Goal: Task Accomplishment & Management: Manage account settings

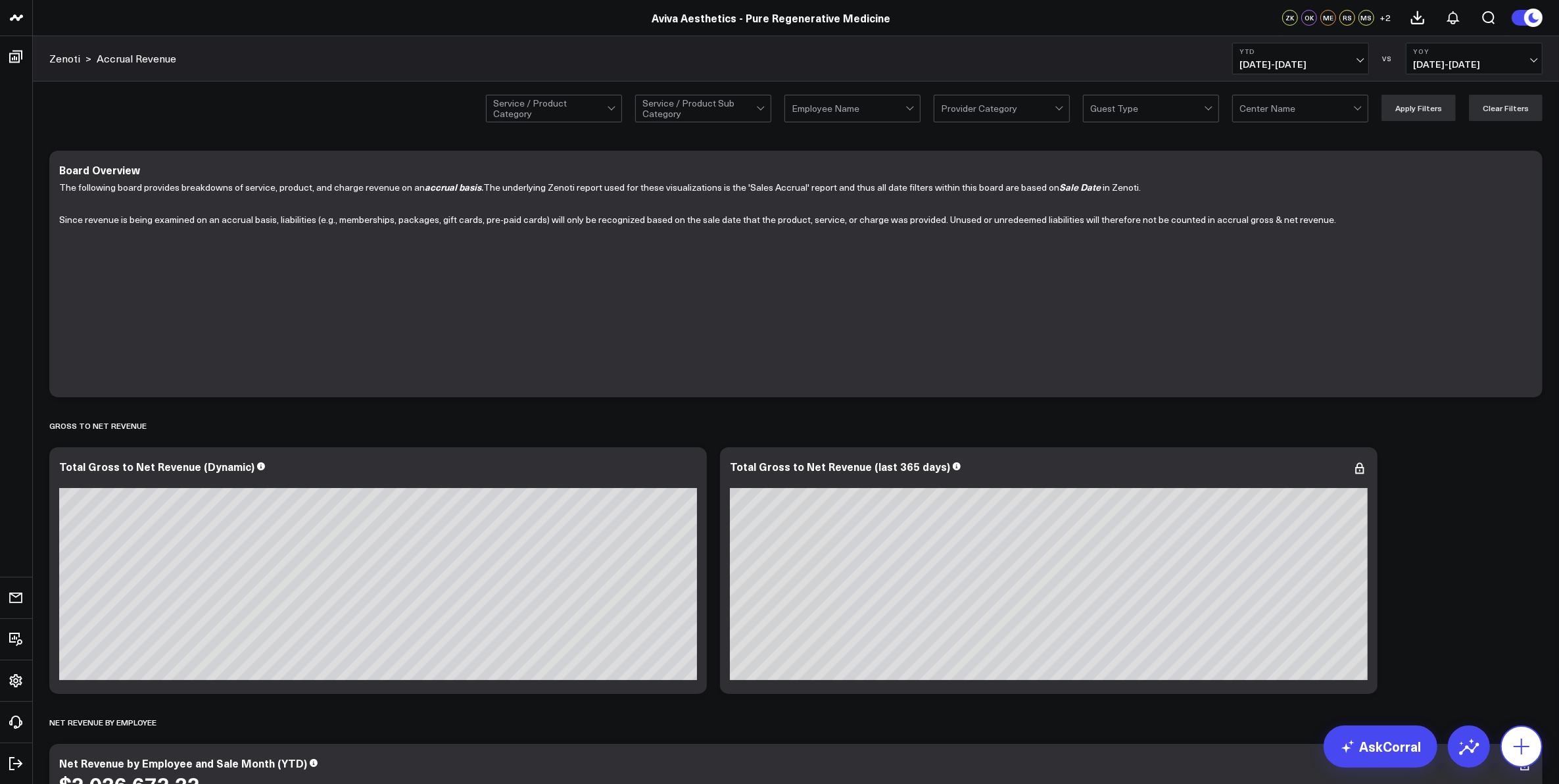
click at [1526, 741] on icon at bounding box center [1521, 746] width 21 height 21
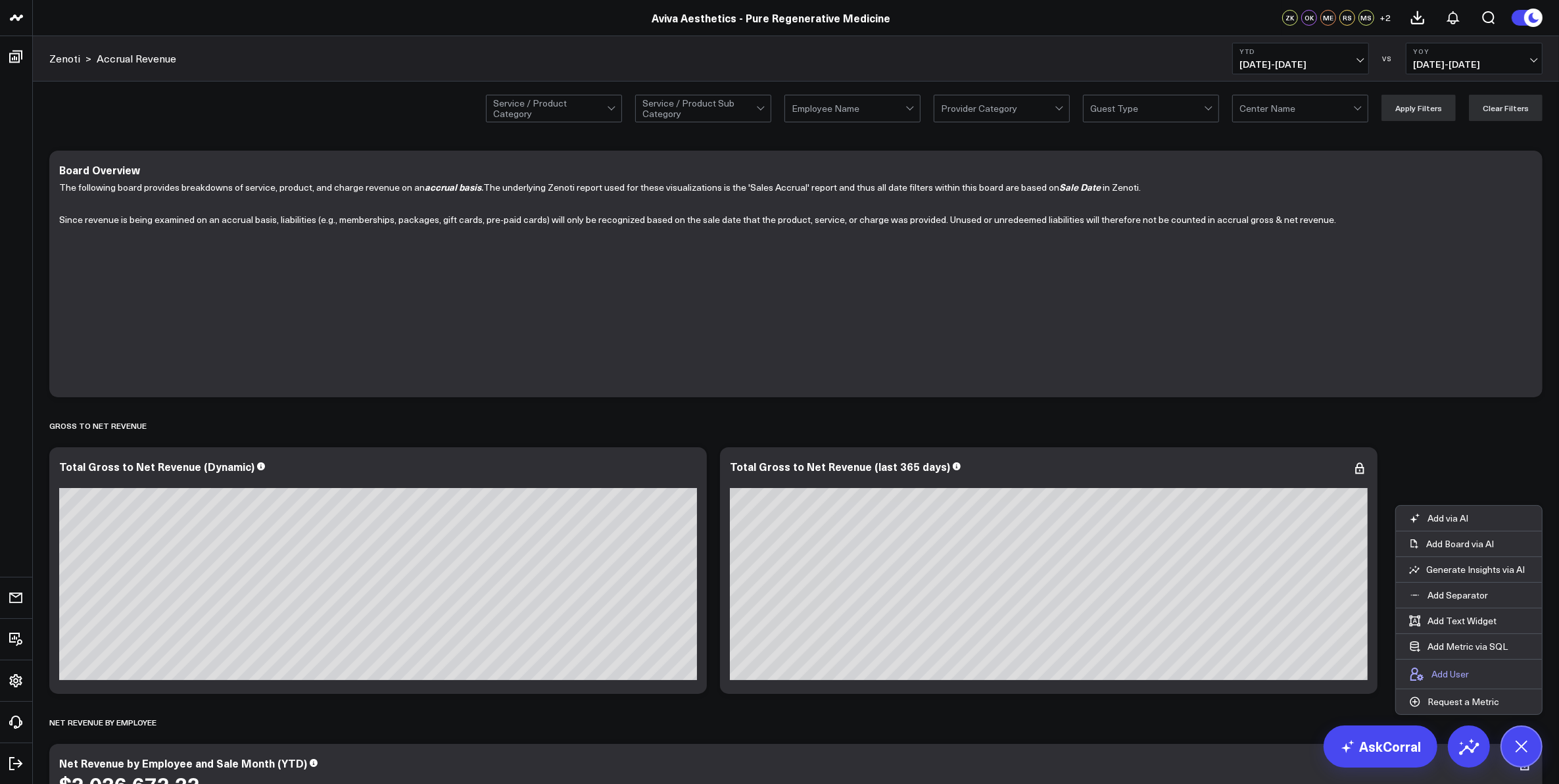
click at [1454, 678] on p "Add User" at bounding box center [1449, 674] width 37 height 12
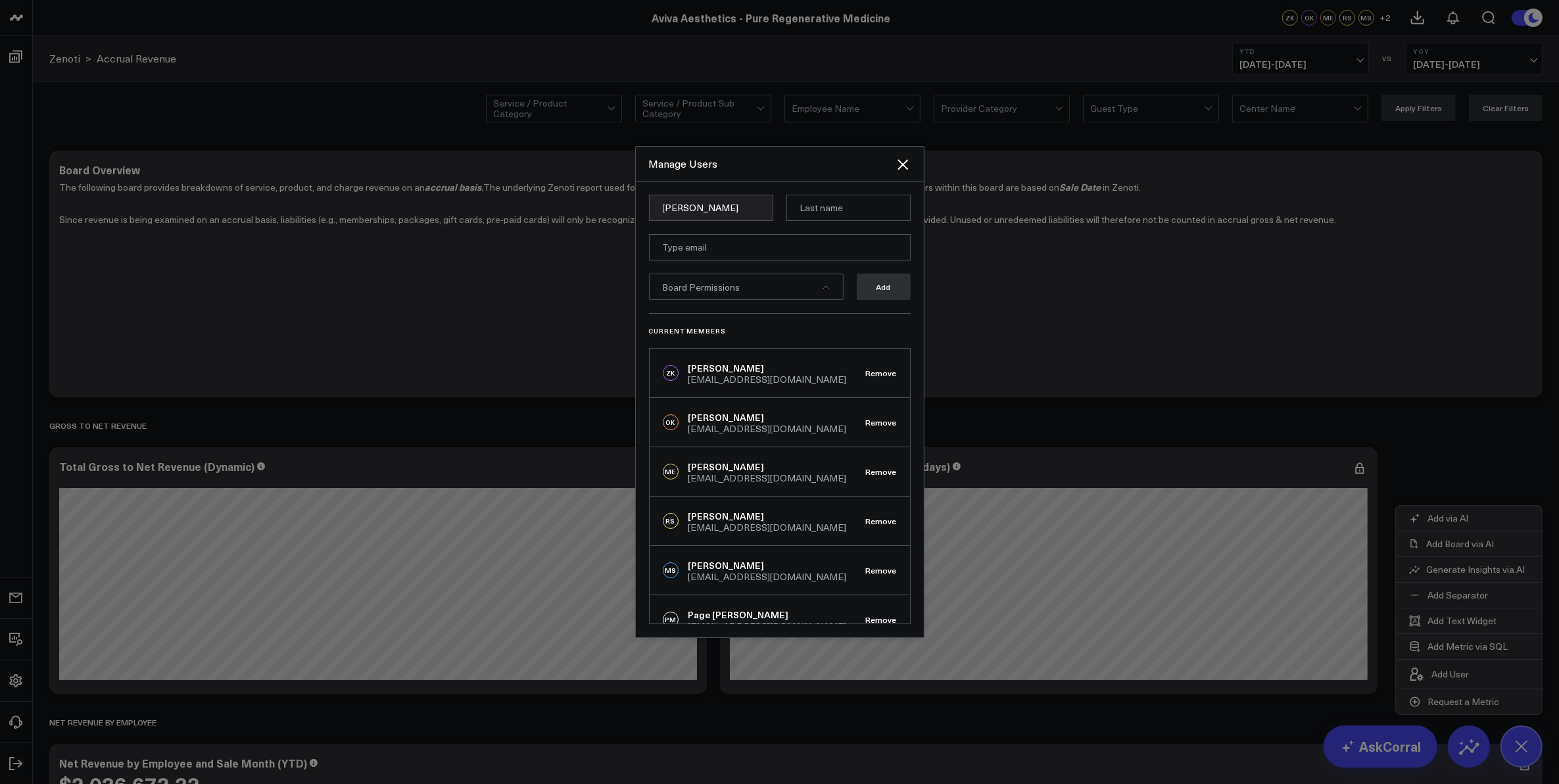
type input "[PERSON_NAME]"
click at [705, 241] on input "email" at bounding box center [780, 247] width 262 height 26
paste input "[EMAIL_ADDRESS][DOMAIN_NAME]"
type input "[EMAIL_ADDRESS][DOMAIN_NAME]"
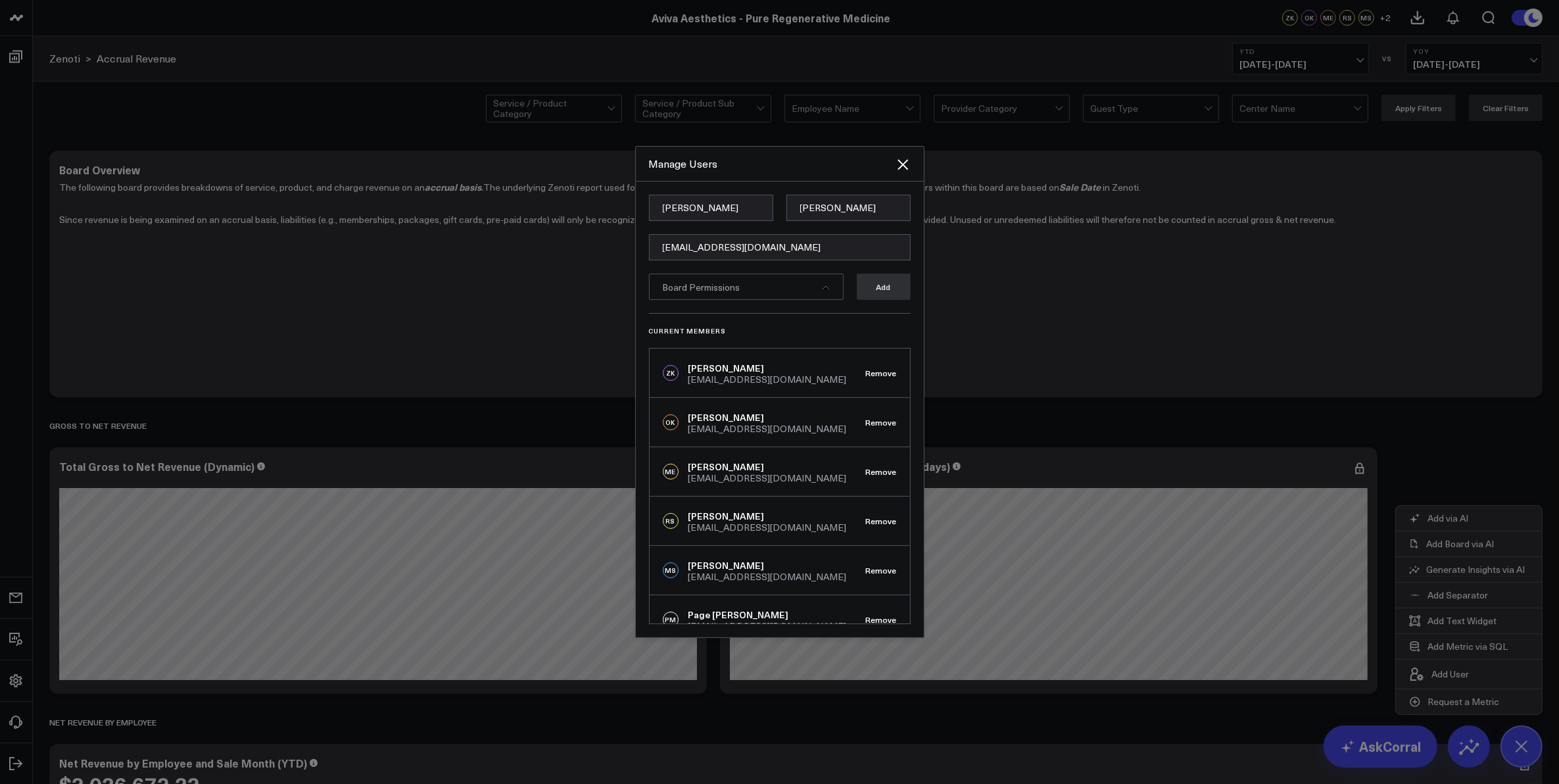
click at [822, 283] on icon at bounding box center [826, 287] width 8 height 8
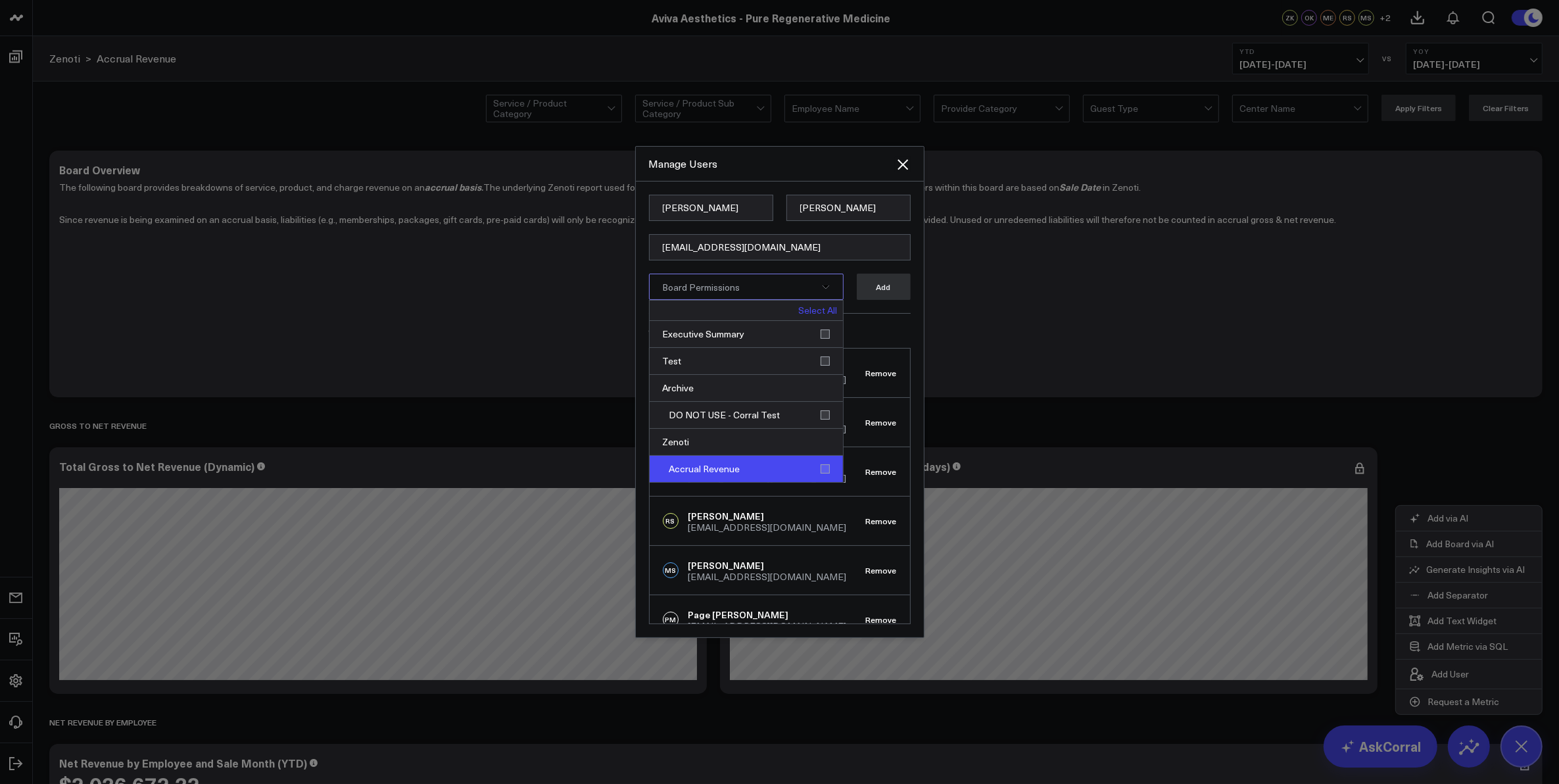
click at [824, 471] on div "Accrual Revenue" at bounding box center [747, 468] width 194 height 26
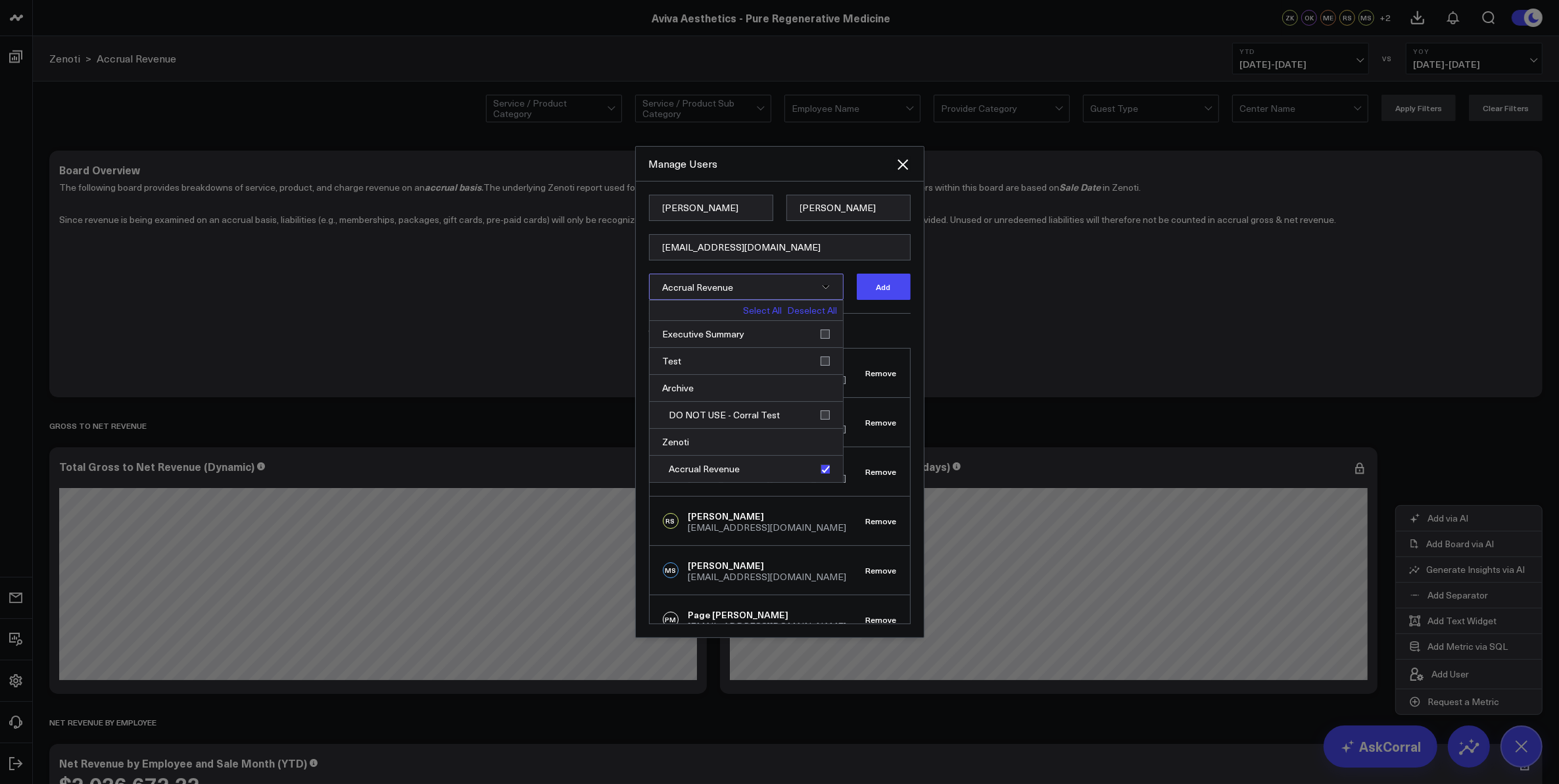
click at [903, 327] on h3 "Current Members" at bounding box center [780, 330] width 262 height 8
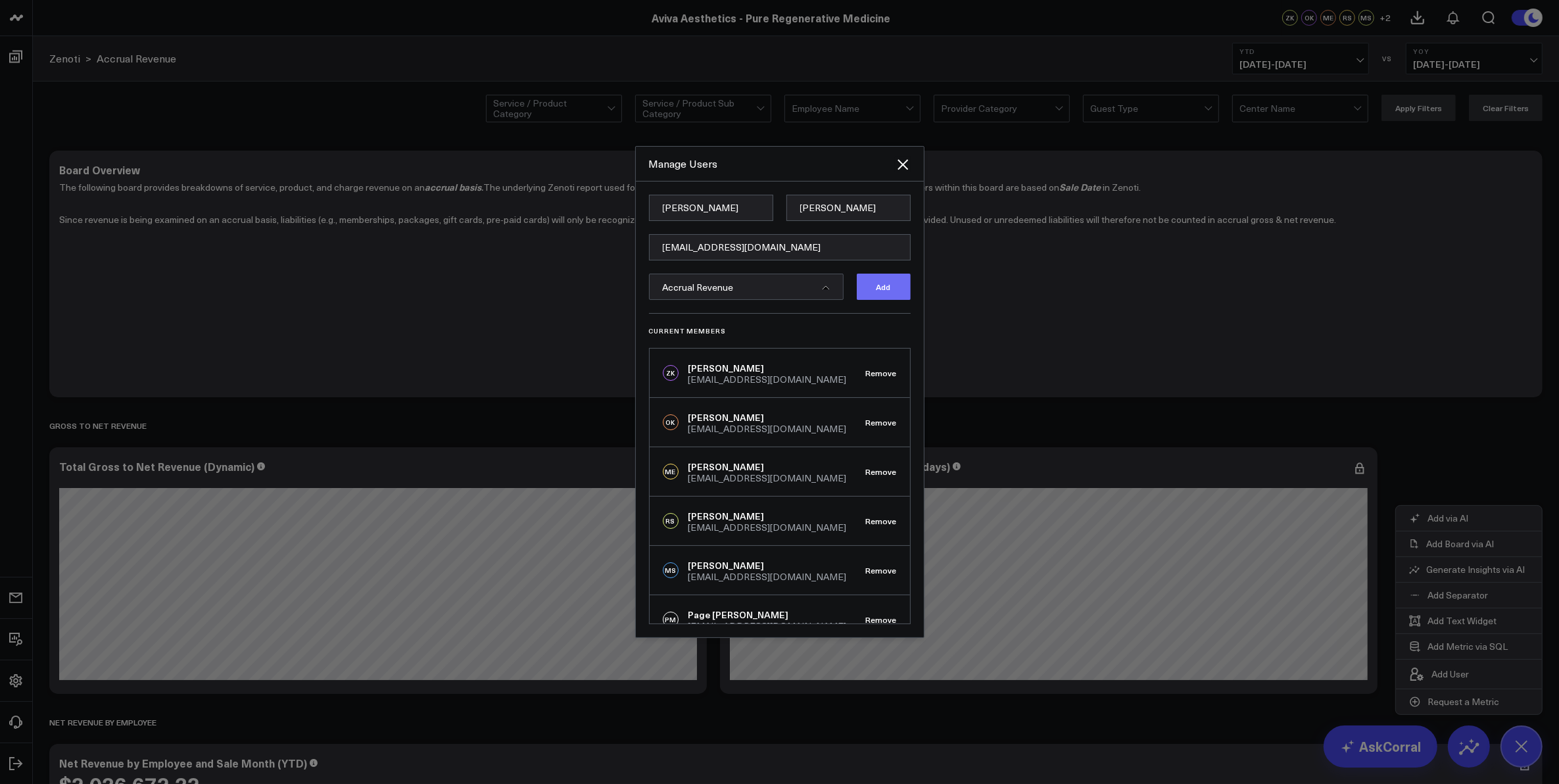
click at [885, 283] on button "Add" at bounding box center [884, 286] width 54 height 26
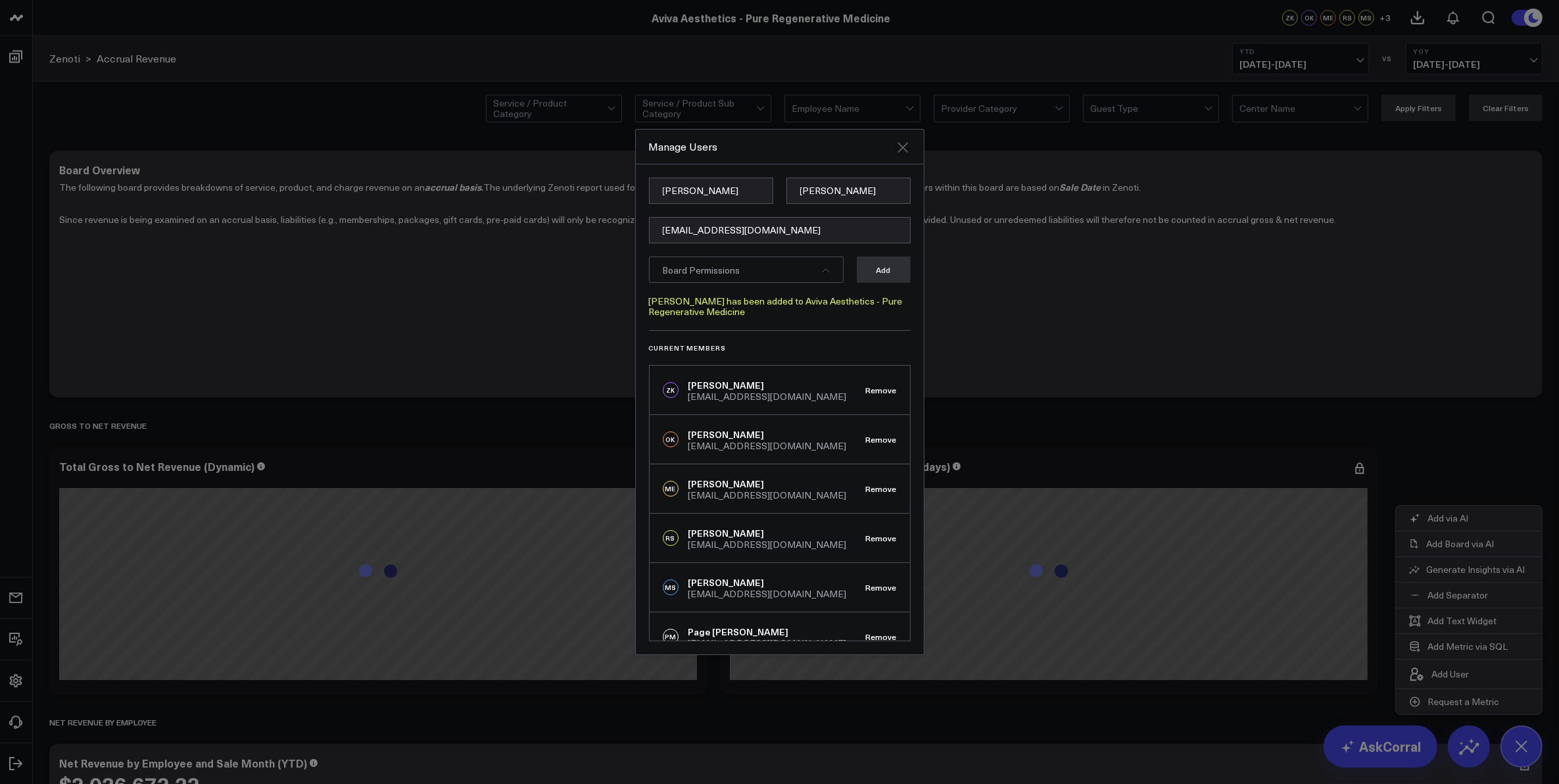
click at [902, 148] on icon "Close" at bounding box center [903, 148] width 11 height 11
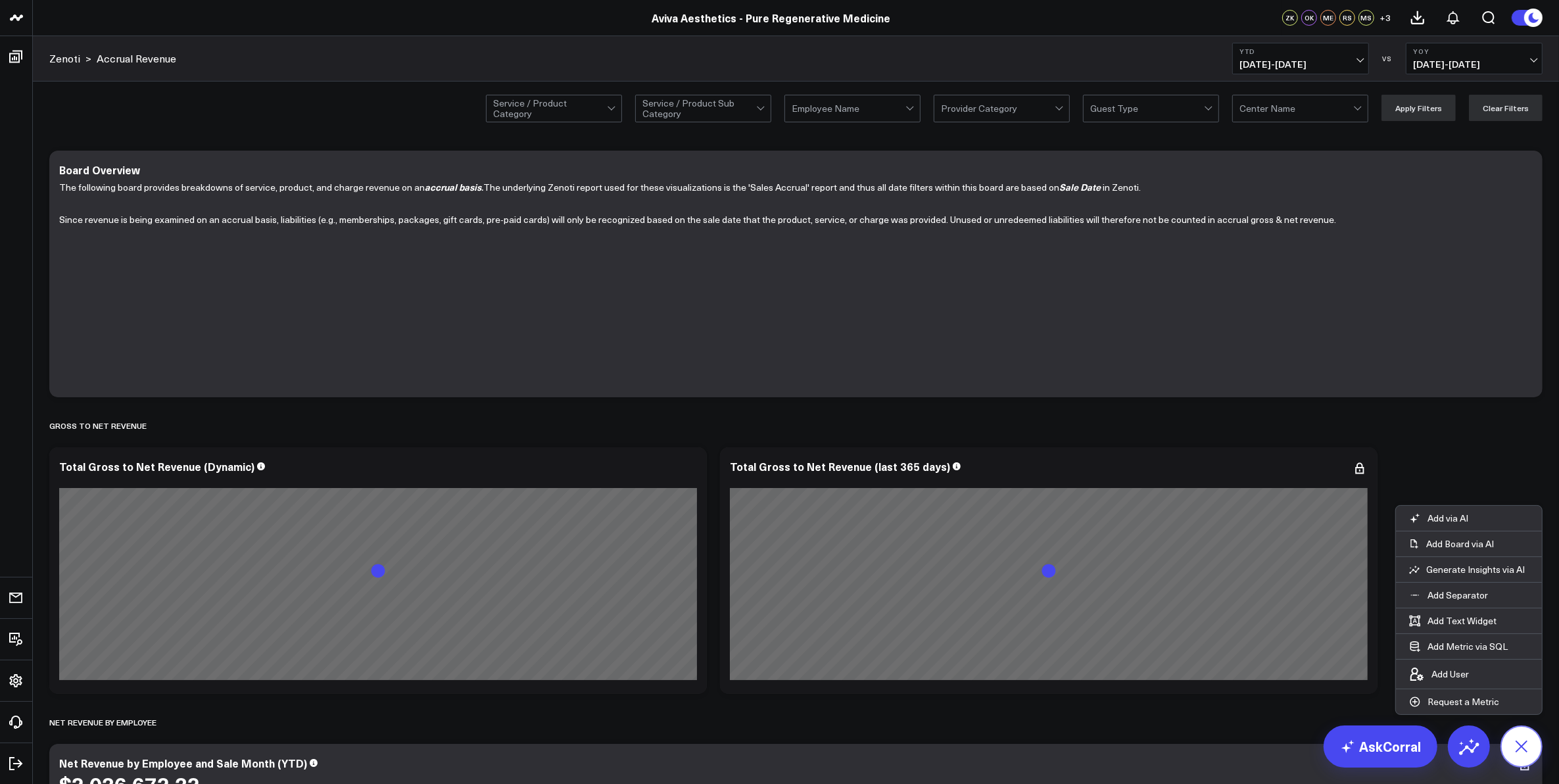
click at [1517, 747] on icon at bounding box center [1521, 746] width 30 height 30
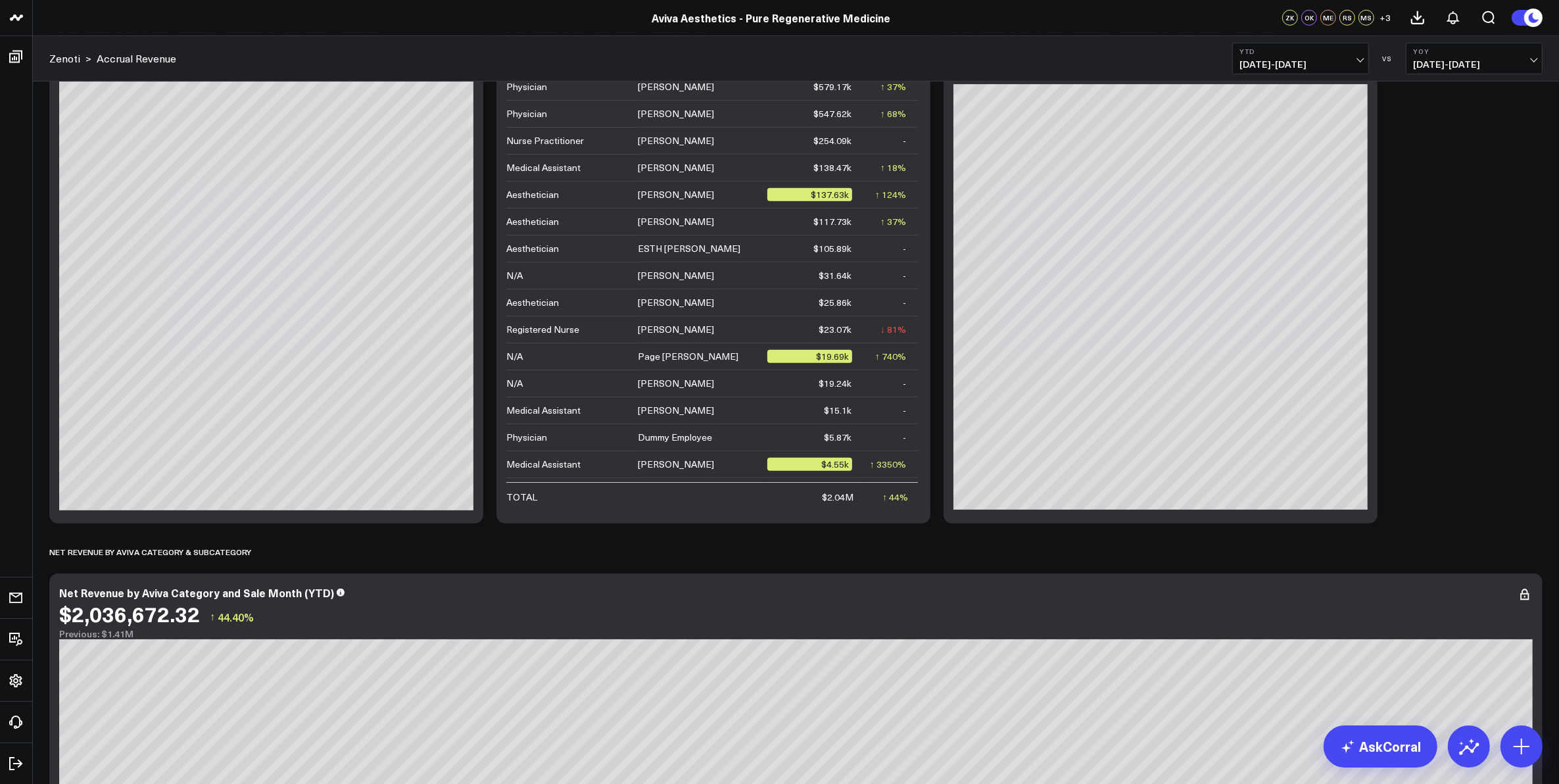
scroll to position [822, 0]
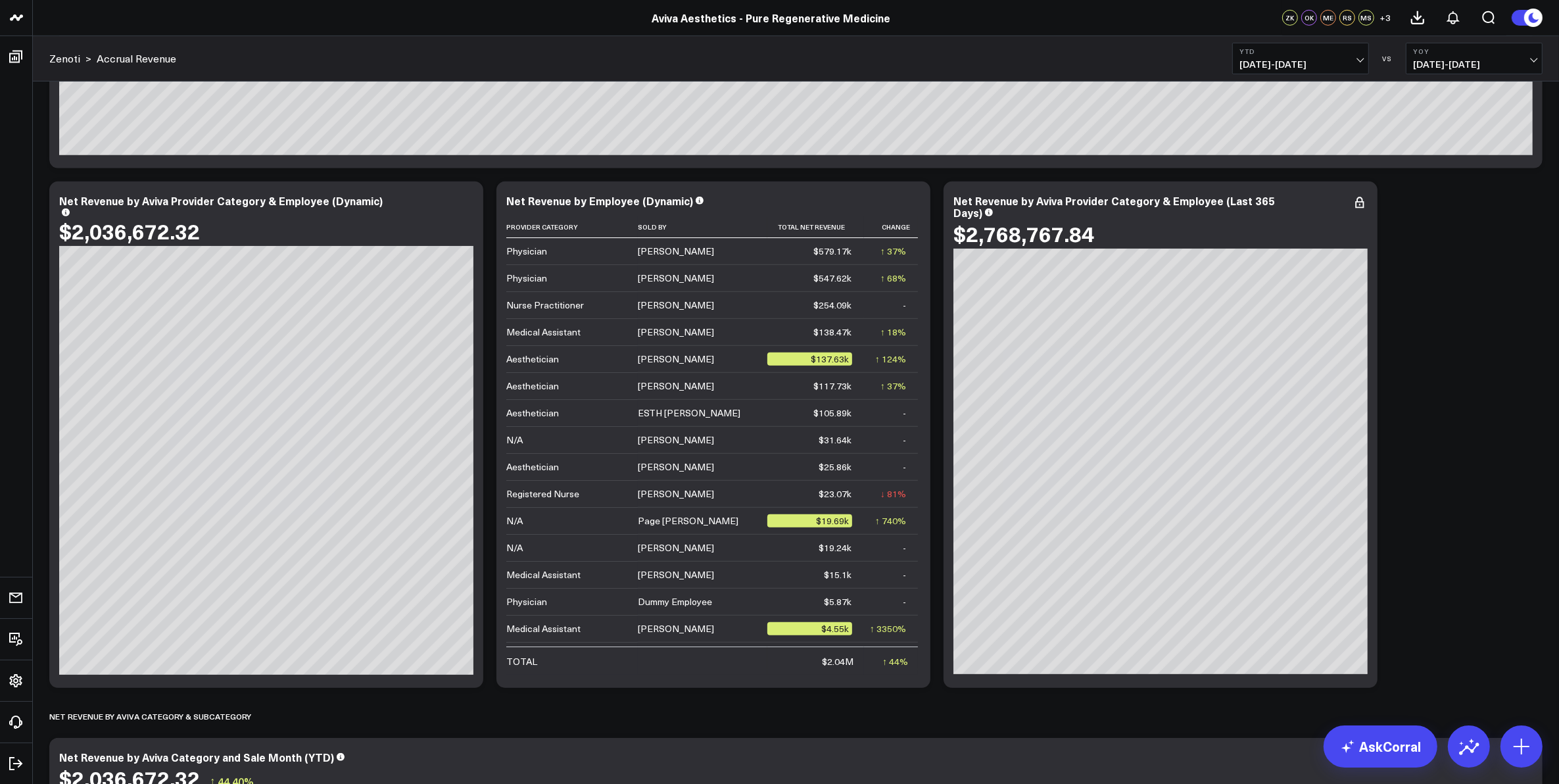
click at [1354, 62] on span "[DATE] - [DATE]" at bounding box center [1300, 64] width 122 height 11
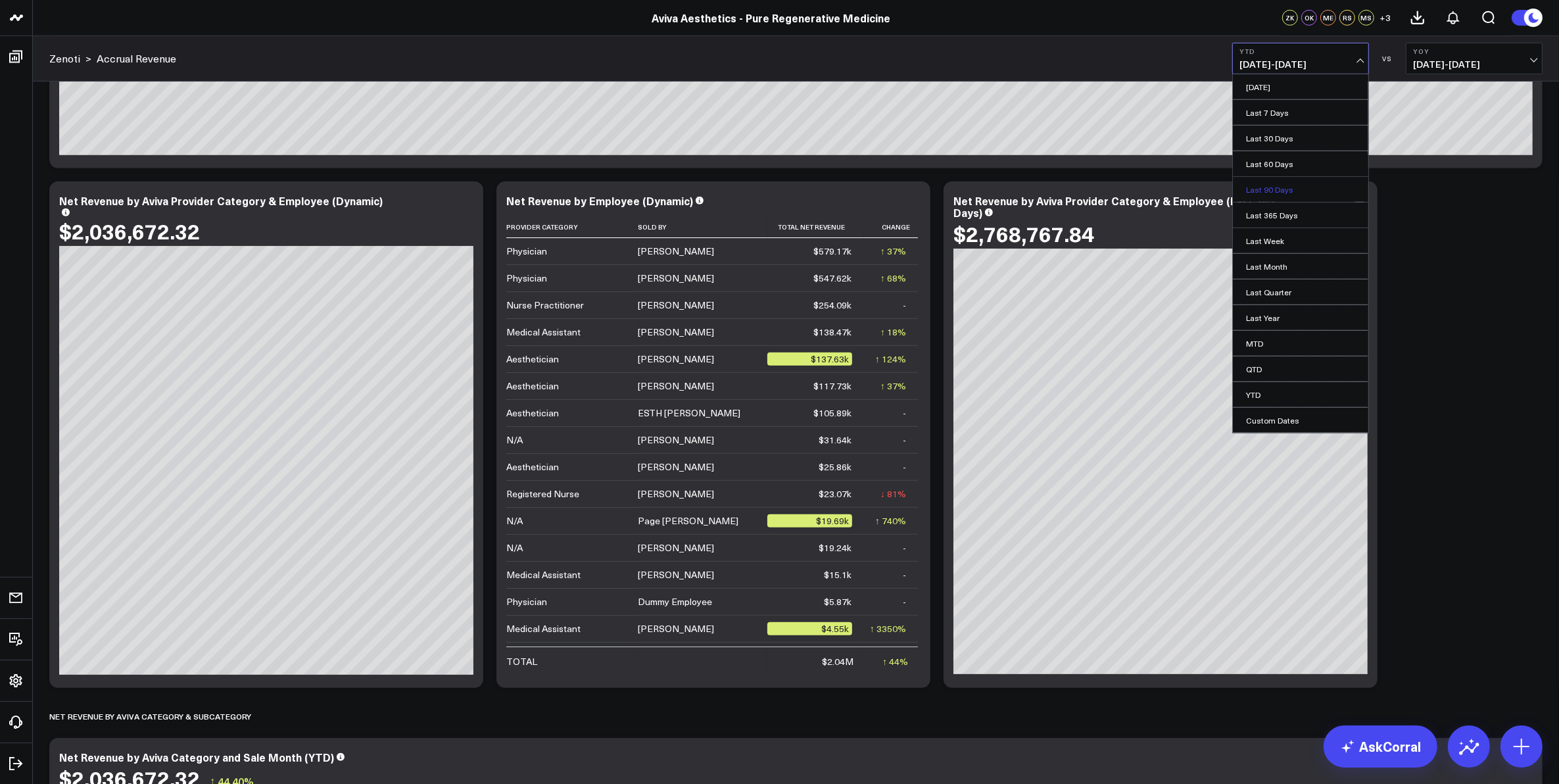
click at [1286, 186] on link "Last 90 Days" at bounding box center [1301, 189] width 136 height 25
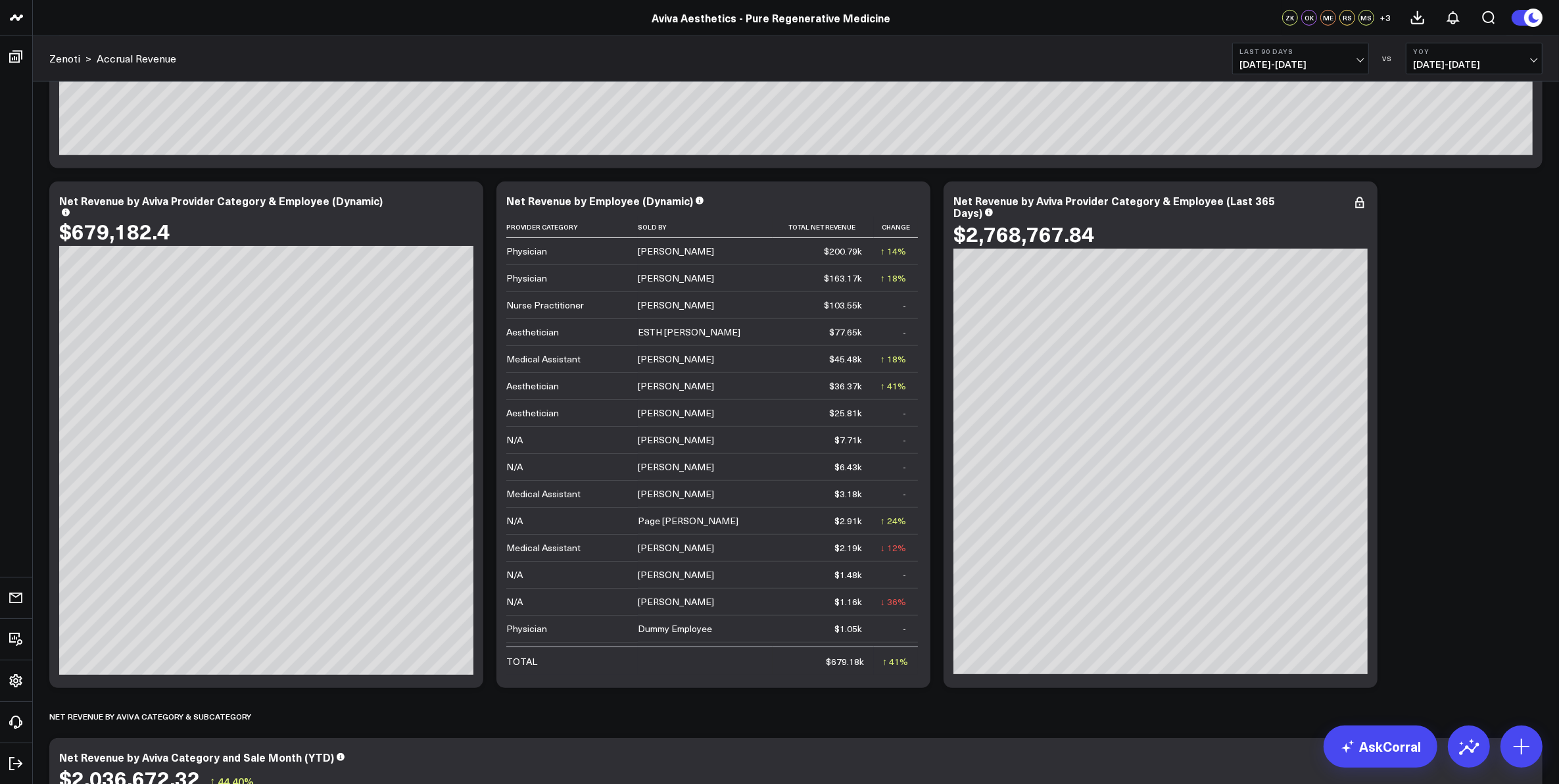
click at [1355, 53] on b "Last 90 Days" at bounding box center [1300, 51] width 122 height 8
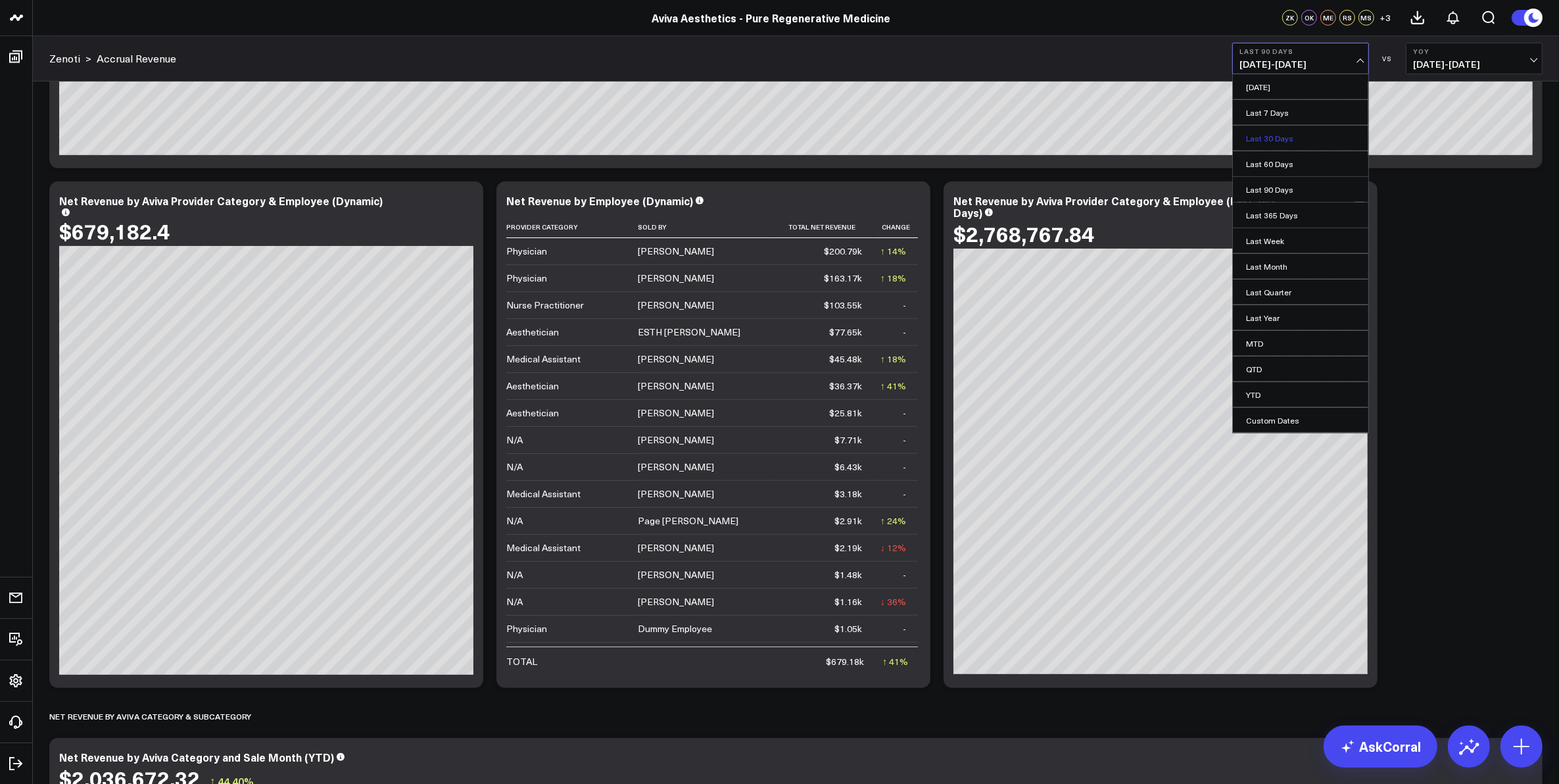
click at [1326, 143] on link "Last 30 Days" at bounding box center [1301, 139] width 136 height 25
